Goal: Communication & Community: Ask a question

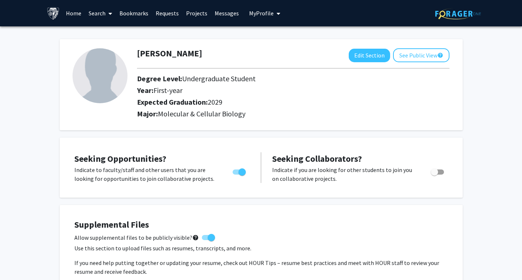
click at [97, 14] on link "Search" at bounding box center [100, 13] width 31 height 26
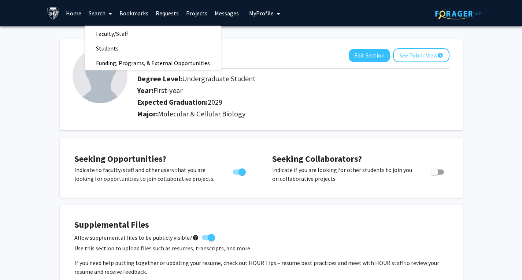
click at [78, 11] on link "Home" at bounding box center [73, 13] width 23 height 26
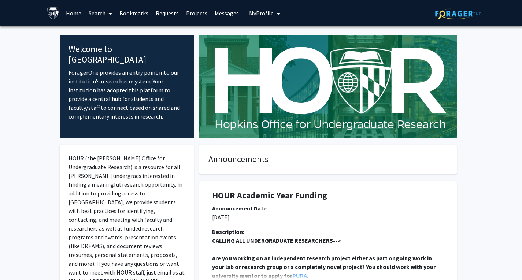
click at [100, 12] on link "Search" at bounding box center [100, 13] width 31 height 26
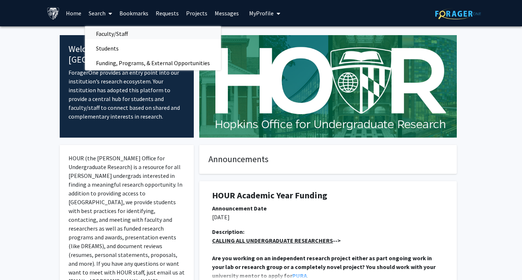
click at [123, 33] on span "Faculty/Staff" at bounding box center [112, 33] width 54 height 15
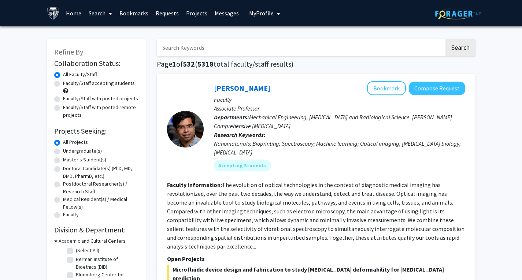
click at [204, 54] on input "Search Keywords" at bounding box center [301, 47] width 288 height 17
click at [445, 39] on button "Search" at bounding box center [460, 47] width 30 height 17
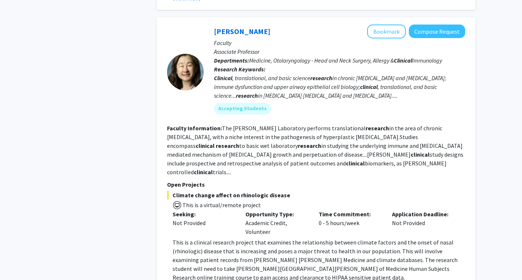
scroll to position [989, 0]
drag, startPoint x: 448, startPoint y: 127, endPoint x: 397, endPoint y: 125, distance: 51.3
click at [397, 125] on fg-read-more "The [PERSON_NAME] Laboratory performs translational research in the area of chr…" at bounding box center [315, 149] width 296 height 51
copy fg-read-more "chronic [MEDICAL_DATA]"
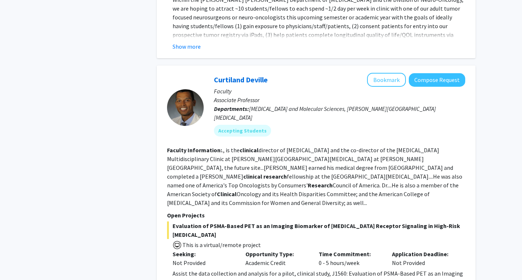
scroll to position [1724, 0]
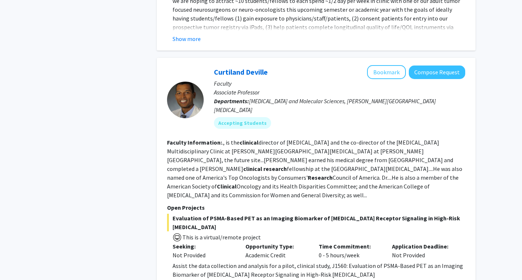
click at [248, 262] on div "Assist the data collection and analysis for a pilot, clinical study, J1560: Eva…" at bounding box center [319, 271] width 293 height 18
click at [278, 139] on fg-read-more "., is the clinical director of [MEDICAL_DATA] and the co-director of the [MEDIC…" at bounding box center [314, 169] width 295 height 60
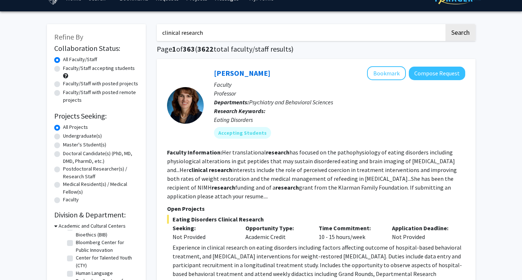
scroll to position [0, 0]
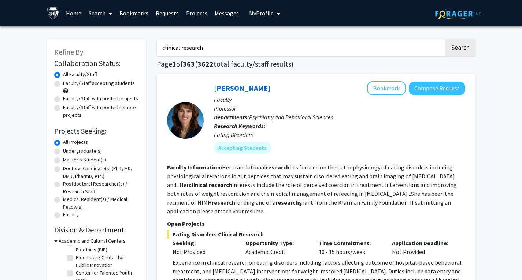
drag, startPoint x: 225, startPoint y: 43, endPoint x: 122, endPoint y: 52, distance: 102.6
click at [458, 50] on button "Search" at bounding box center [460, 47] width 30 height 17
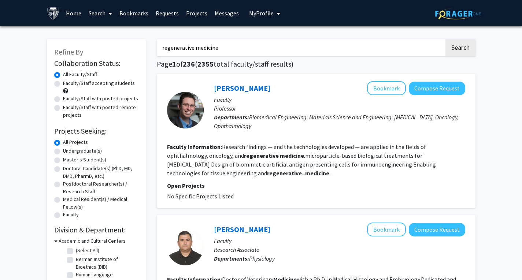
drag, startPoint x: 177, startPoint y: 30, endPoint x: 108, endPoint y: 16, distance: 70.0
type input "[PERSON_NAME]"
click at [445, 39] on button "Search" at bounding box center [460, 47] width 30 height 17
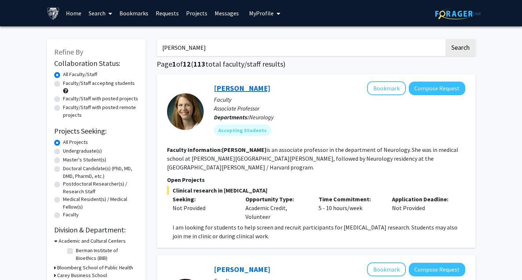
click at [243, 87] on link "[PERSON_NAME]" at bounding box center [242, 88] width 56 height 9
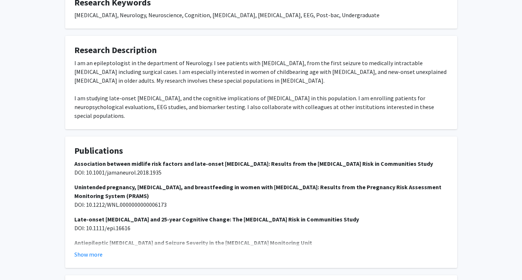
scroll to position [296, 0]
click at [90, 250] on button "Show more" at bounding box center [88, 254] width 28 height 9
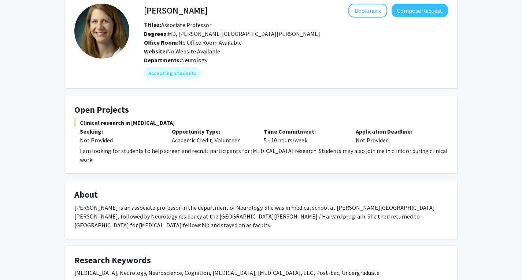
scroll to position [38, 0]
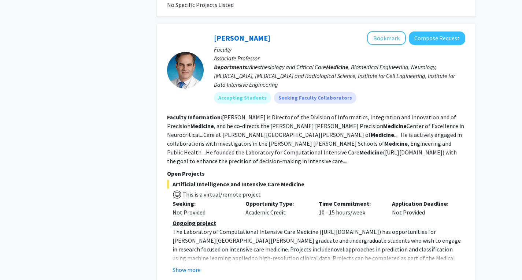
scroll to position [628, 0]
click at [187, 265] on button "Show more" at bounding box center [187, 269] width 28 height 9
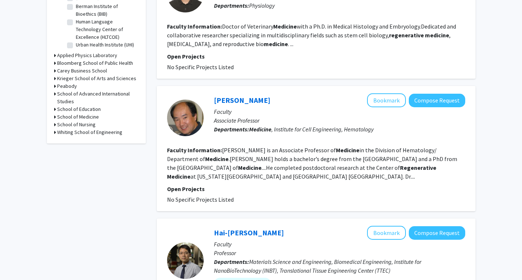
scroll to position [0, 0]
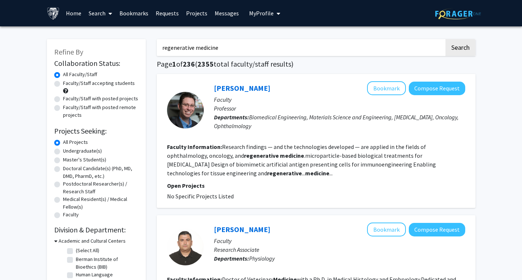
drag, startPoint x: 255, startPoint y: 50, endPoint x: 119, endPoint y: 28, distance: 138.0
click at [445, 39] on button "Search" at bounding box center [460, 47] width 30 height 17
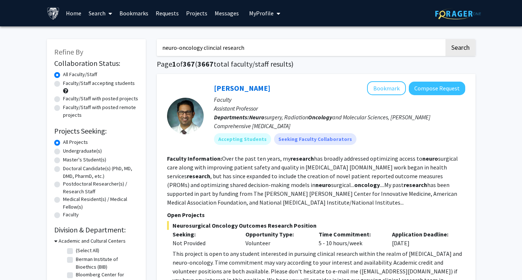
drag, startPoint x: 204, startPoint y: 48, endPoint x: 149, endPoint y: 47, distance: 54.2
click at [163, 49] on input "clincial research" at bounding box center [301, 47] width 288 height 17
type input "clincial research"
click at [445, 39] on button "Search" at bounding box center [460, 47] width 30 height 17
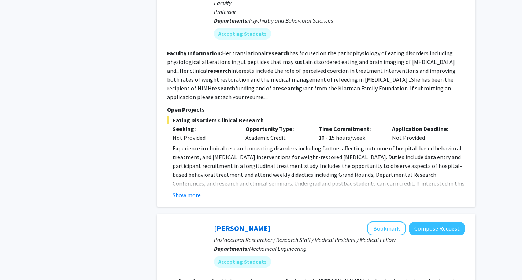
scroll to position [592, 0]
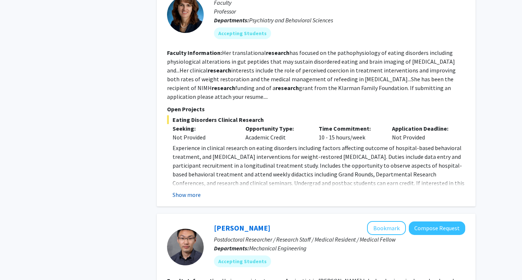
click at [181, 199] on button "Show more" at bounding box center [187, 194] width 28 height 9
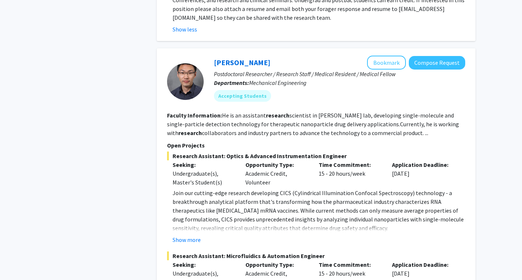
scroll to position [776, 0]
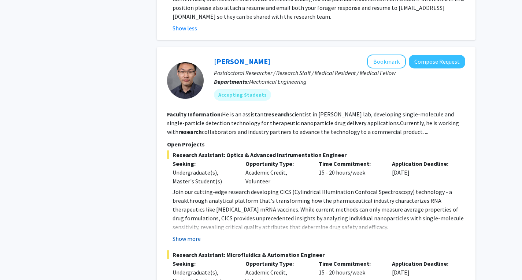
click at [193, 242] on button "Show more" at bounding box center [187, 238] width 28 height 9
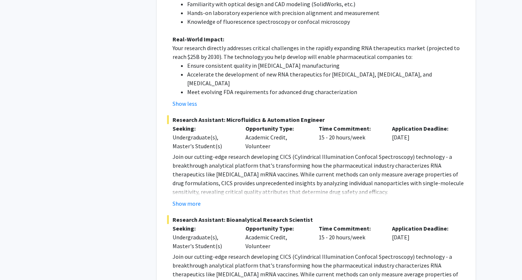
scroll to position [1159, 0]
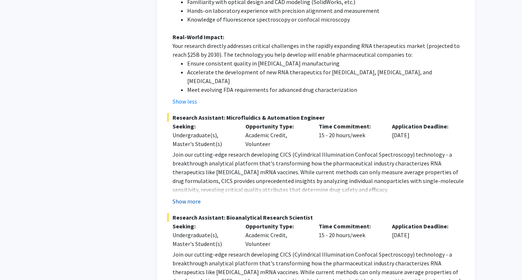
click at [187, 197] on button "Show more" at bounding box center [187, 201] width 28 height 9
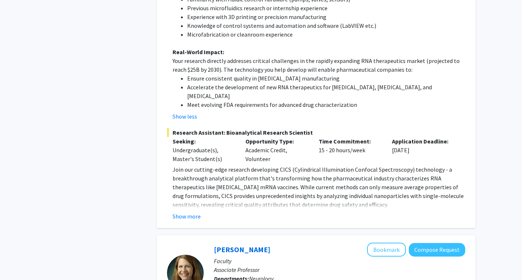
scroll to position [1508, 0]
click at [186, 212] on button "Show more" at bounding box center [187, 216] width 28 height 9
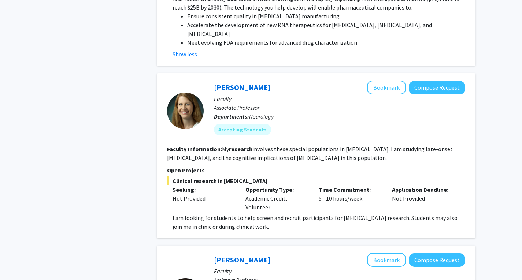
scroll to position [1954, 0]
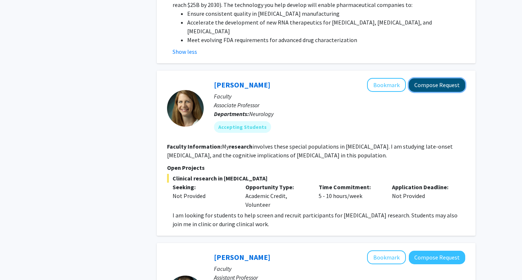
click at [432, 78] on button "Compose Request" at bounding box center [437, 85] width 56 height 14
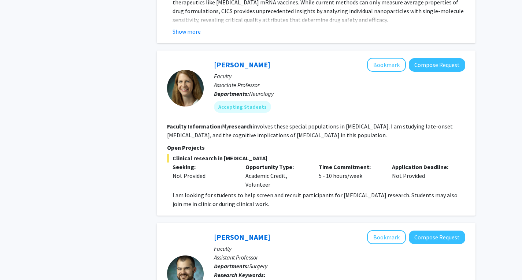
scroll to position [1157, 0]
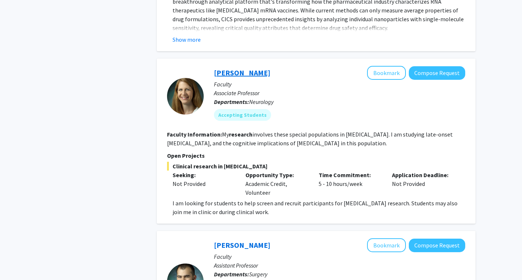
click at [255, 75] on link "[PERSON_NAME]" at bounding box center [242, 72] width 56 height 9
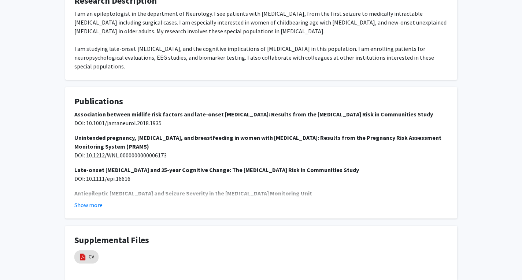
scroll to position [344, 0]
click at [85, 201] on button "Show more" at bounding box center [88, 205] width 28 height 9
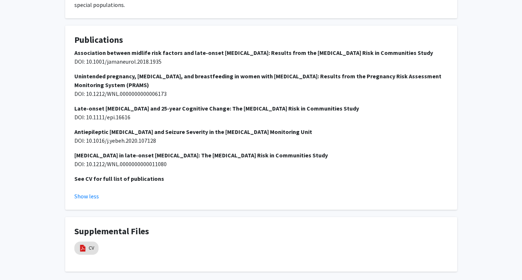
scroll to position [417, 0]
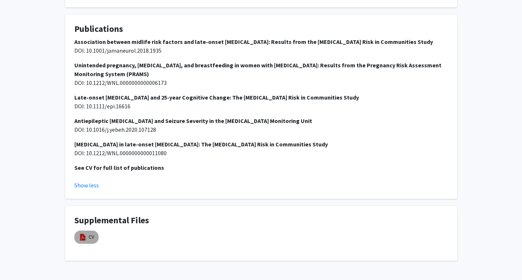
click at [84, 233] on img at bounding box center [83, 237] width 8 height 8
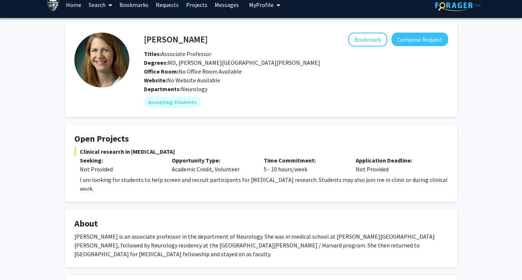
scroll to position [0, 0]
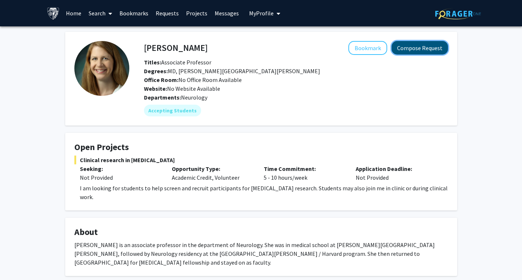
click at [415, 51] on button "Compose Request" at bounding box center [420, 48] width 56 height 14
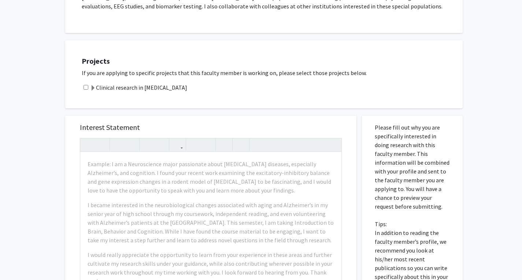
scroll to position [185, 0]
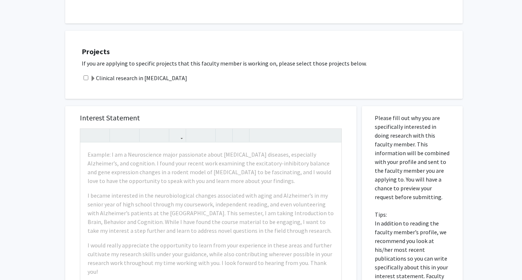
click at [87, 75] on input "checkbox" at bounding box center [86, 77] width 5 height 5
checkbox input "true"
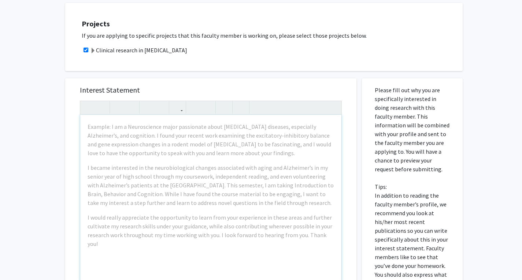
scroll to position [213, 0]
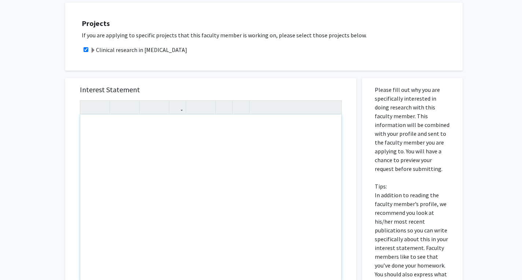
paste div "Note to users with screen readers: Please press Alt+0 or Option+0 to deactivate…"
type textarea "<p>Dear Dr. Mukherjee, </p> <p>Hello! My name is Sarvesh Satheesh Kumar. I am a…"
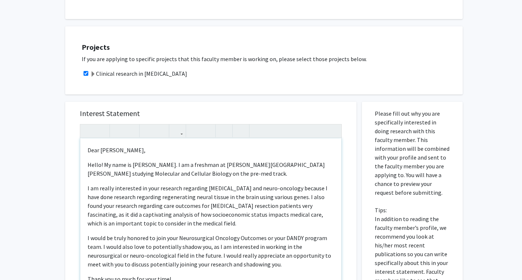
scroll to position [190, 0]
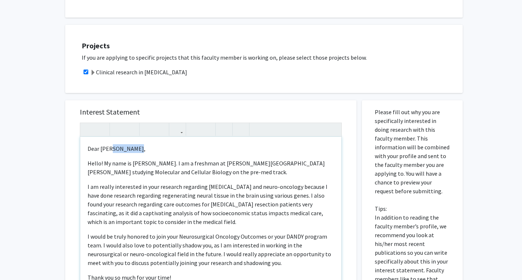
drag, startPoint x: 133, startPoint y: 149, endPoint x: 109, endPoint y: 149, distance: 23.5
click at [109, 149] on p "Dear Dr. Mukherjee," at bounding box center [211, 148] width 247 height 9
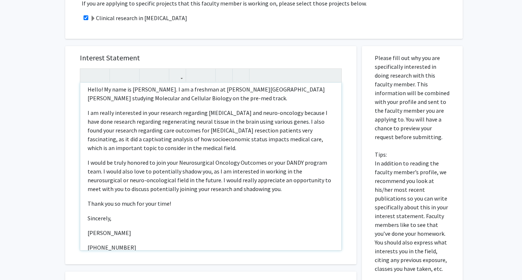
scroll to position [20, 0]
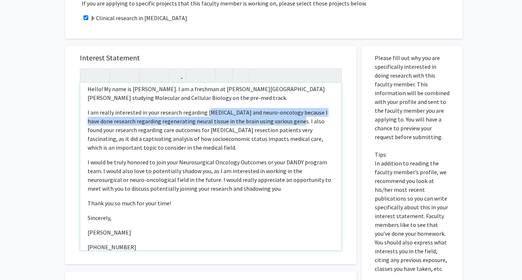
drag, startPoint x: 206, startPoint y: 113, endPoint x: 290, endPoint y: 122, distance: 84.7
click at [290, 122] on p "I am really interested in your research regarding neurosurgery and neuro-oncolo…" at bounding box center [211, 130] width 247 height 44
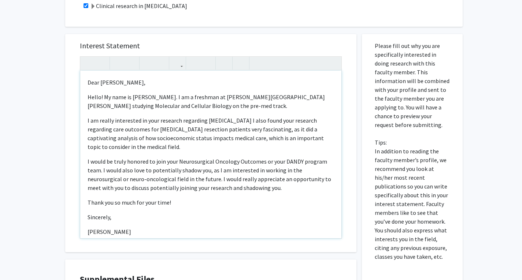
scroll to position [257, 0]
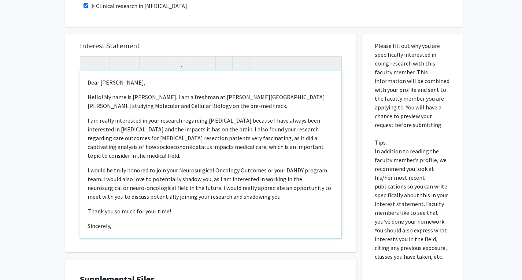
click at [196, 130] on p "I am really interested in your research regarding epilepsy because I have alway…" at bounding box center [211, 138] width 247 height 44
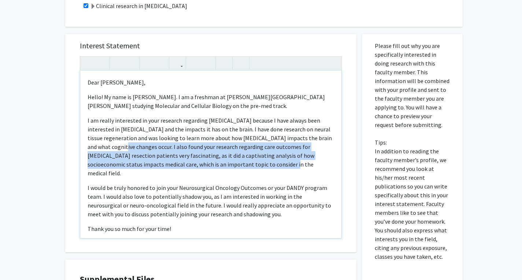
drag, startPoint x: 236, startPoint y: 164, endPoint x: 103, endPoint y: 147, distance: 134.1
click at [103, 147] on p "I am really interested in your research regarding epilepsy because I have alway…" at bounding box center [211, 147] width 247 height 62
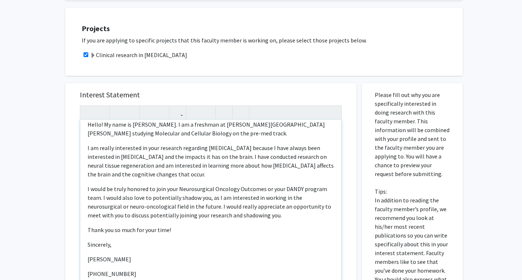
scroll to position [26, 0]
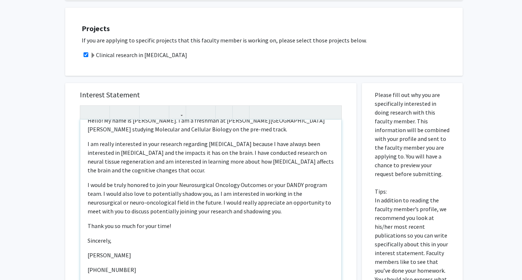
click at [99, 196] on p "I would be truly honored to join your Neurosurgical Oncology Outcomes or your D…" at bounding box center [211, 198] width 247 height 35
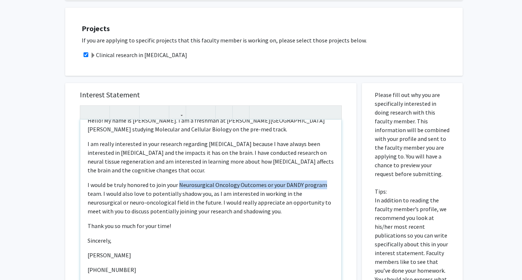
drag, startPoint x: 179, startPoint y: 187, endPoint x: 324, endPoint y: 188, distance: 144.7
click at [324, 188] on p "I would be truly honored to join your Neurosurgical Oncology Outcomes or your D…" at bounding box center [211, 198] width 247 height 35
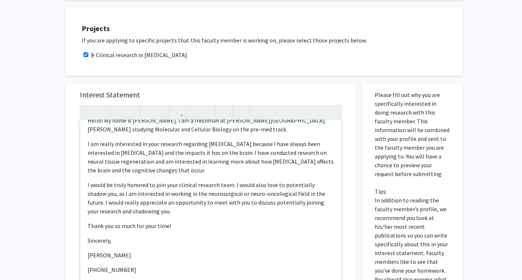
click at [188, 195] on p "I would be truly honored to join your clinical research team. I would also love…" at bounding box center [211, 198] width 247 height 35
click at [188, 194] on p "I would be truly honored to join your clinical research team. I would also love…" at bounding box center [211, 198] width 247 height 35
drag, startPoint x: 241, startPoint y: 196, endPoint x: 269, endPoint y: 196, distance: 28.2
click at [269, 196] on p "I would be truly honored to join your clinical research team. I would also love…" at bounding box center [211, 198] width 247 height 35
drag, startPoint x: 272, startPoint y: 196, endPoint x: 219, endPoint y: 196, distance: 52.7
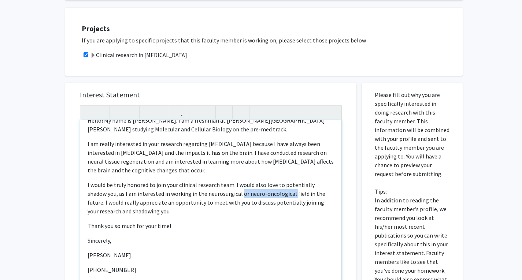
click at [219, 196] on p "I would be truly honored to join your clinical research team. I would also love…" at bounding box center [211, 198] width 247 height 35
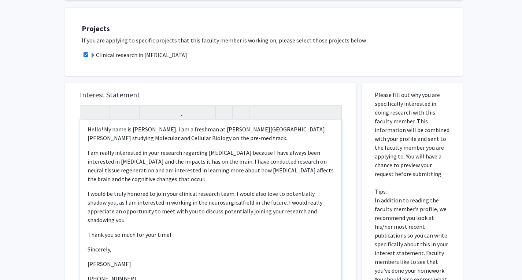
scroll to position [216, 0]
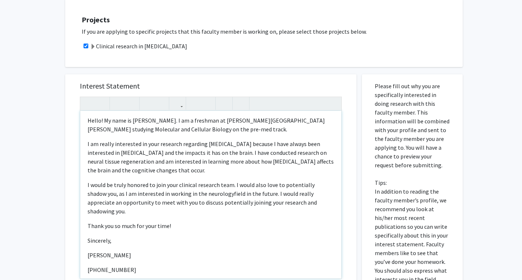
type textarea "<p>Dear Dr. Johnson, </p> <p>Hello! My name is Sarvesh Satheesh Kumar. I am a f…"
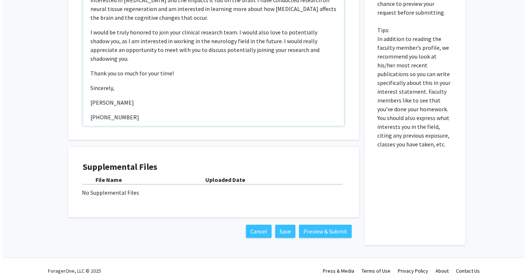
scroll to position [372, 0]
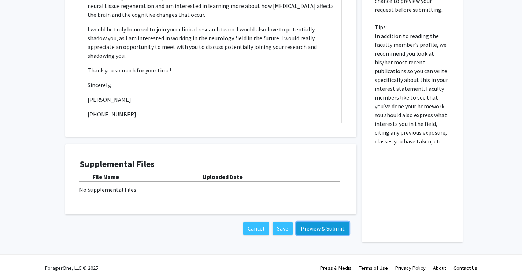
click at [321, 229] on button "Preview & Submit" at bounding box center [322, 228] width 53 height 13
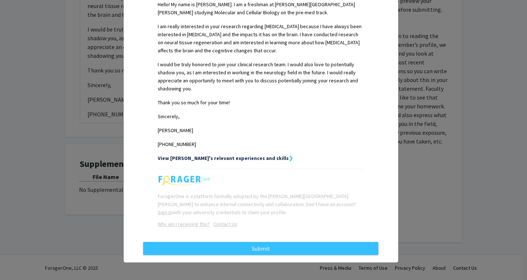
scroll to position [224, 0]
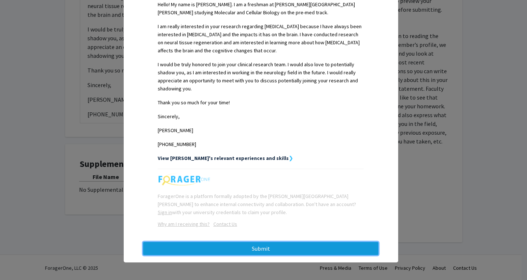
click at [249, 253] on button "Submit" at bounding box center [261, 248] width 236 height 13
